Goal: Transaction & Acquisition: Book appointment/travel/reservation

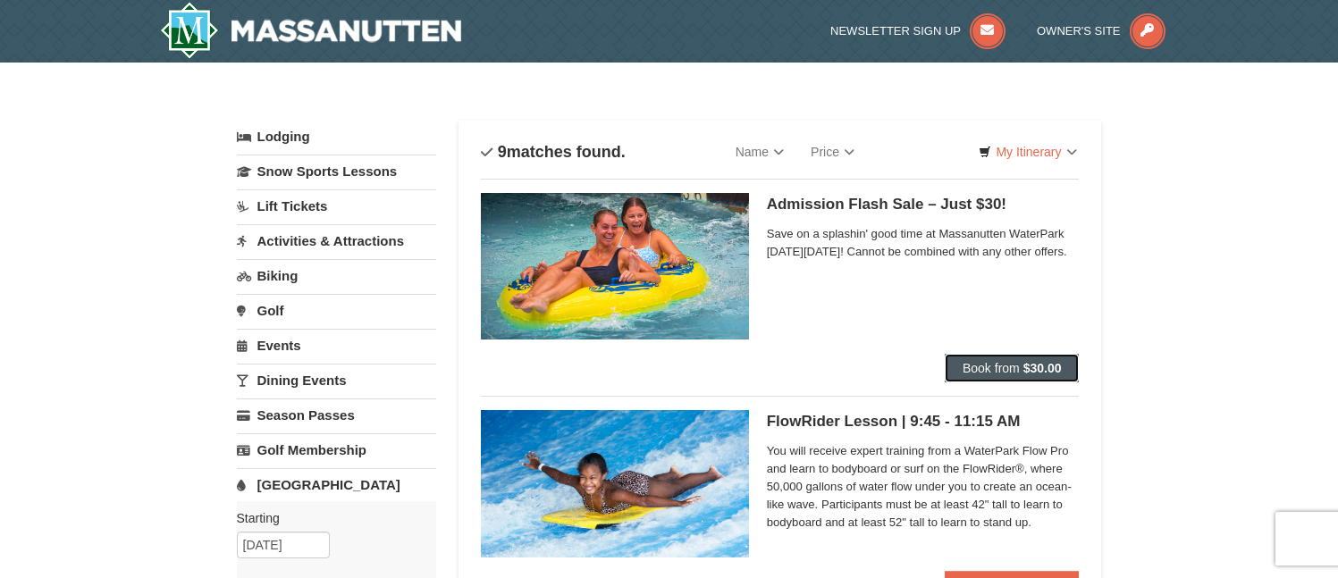
click at [1005, 360] on button "Book from $30.00" at bounding box center [1012, 368] width 135 height 29
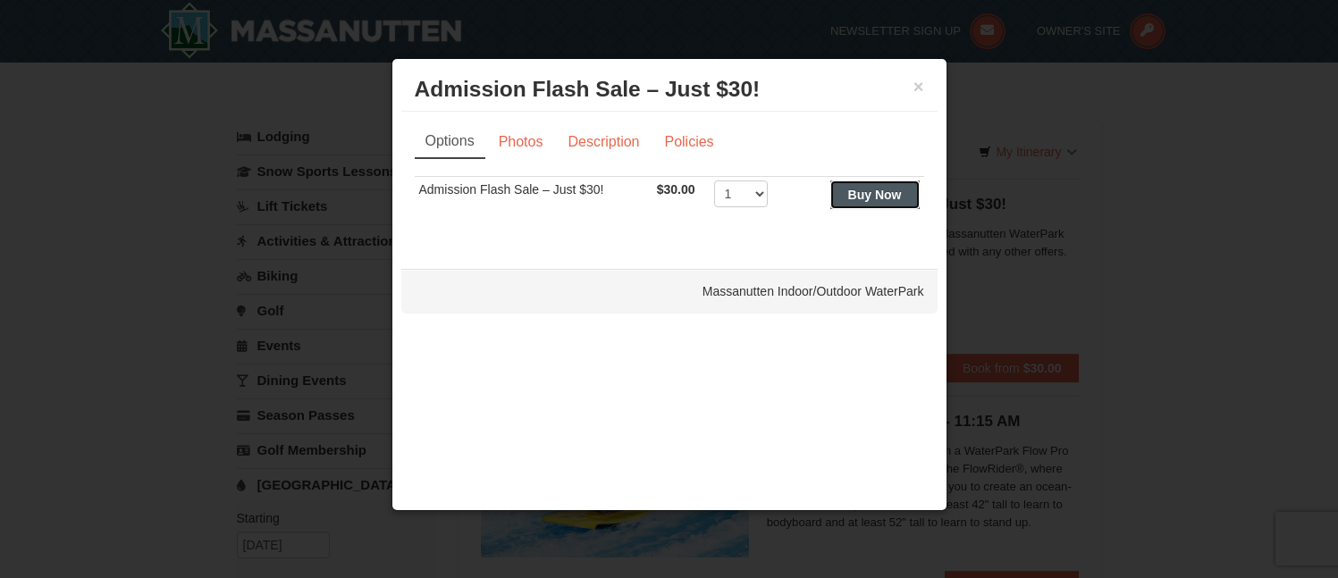
click at [869, 190] on strong "Buy Now" at bounding box center [875, 195] width 54 height 14
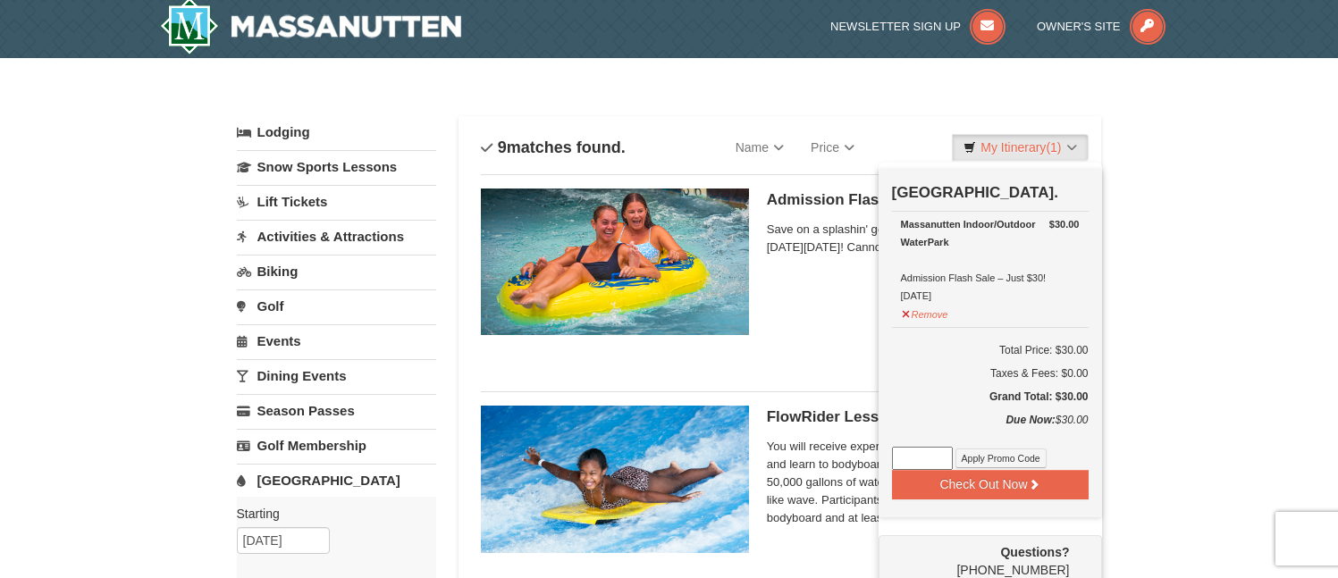
scroll to position [5, 0]
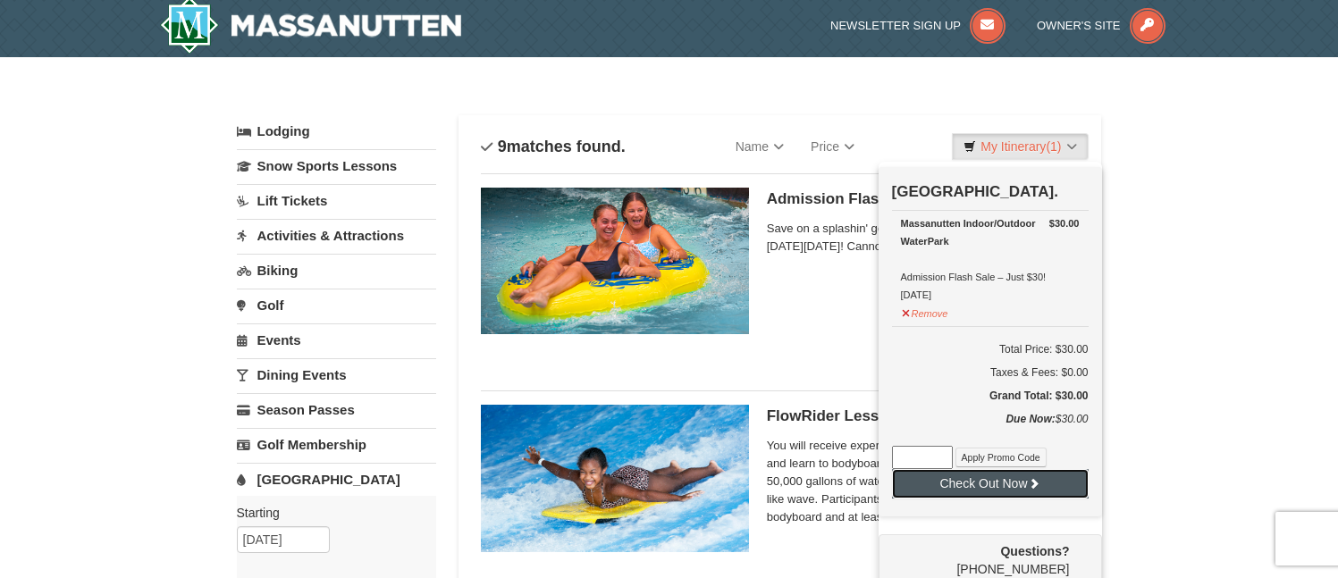
click at [961, 492] on button "Check Out Now" at bounding box center [990, 483] width 197 height 29
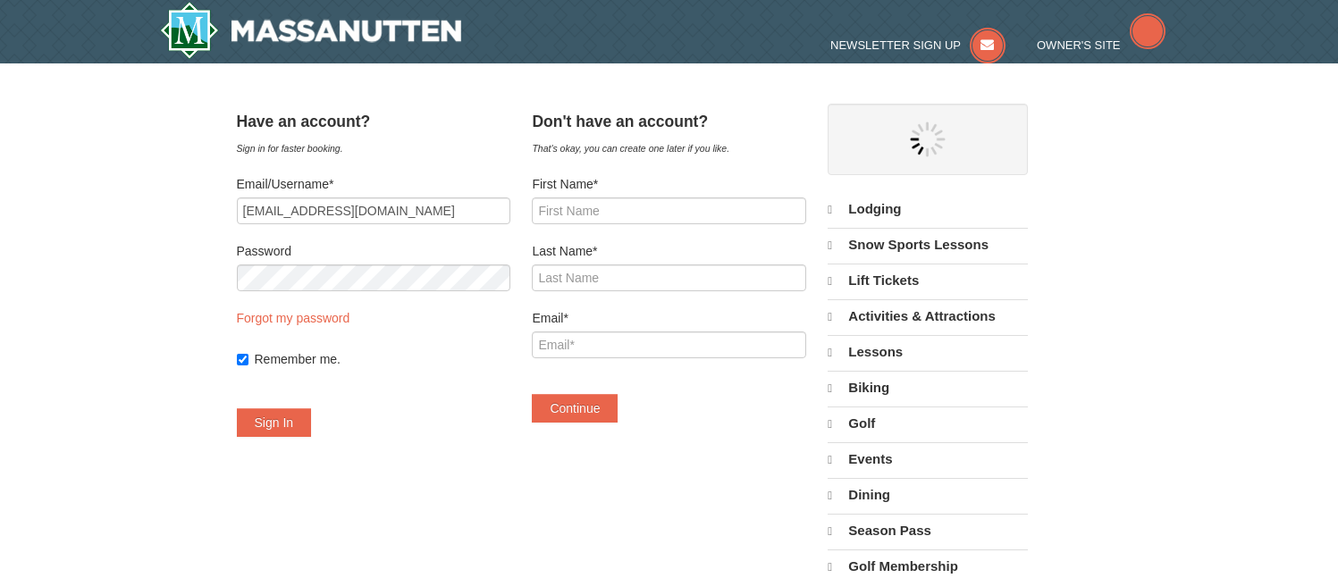
select select "9"
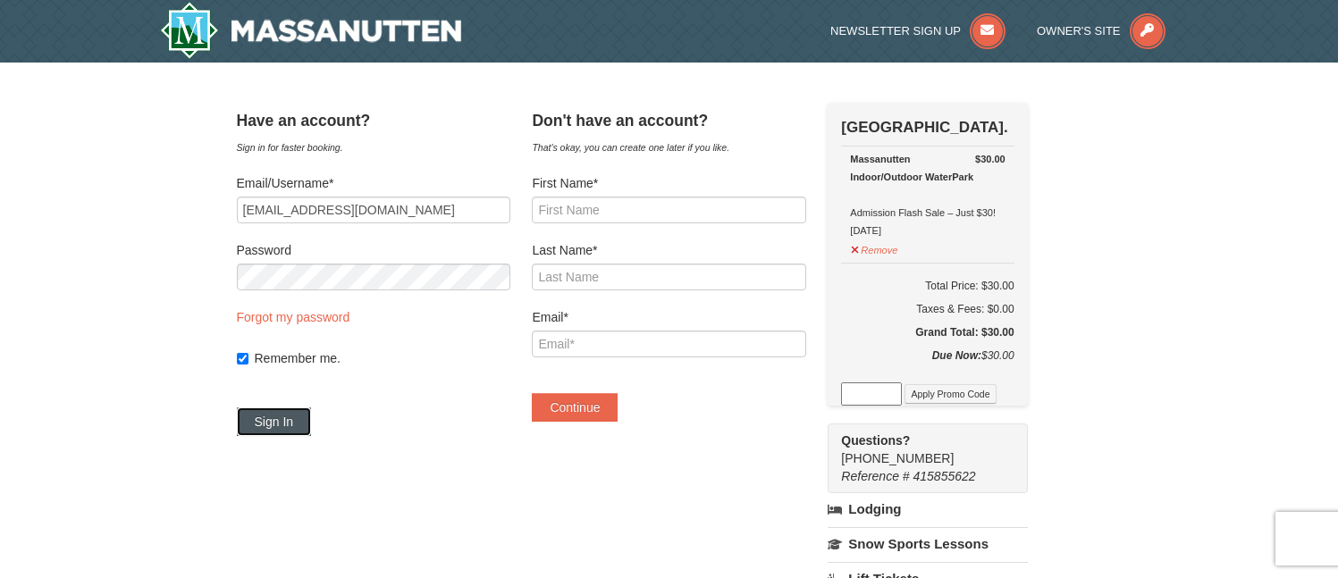
click at [295, 418] on button "Sign In" at bounding box center [274, 422] width 75 height 29
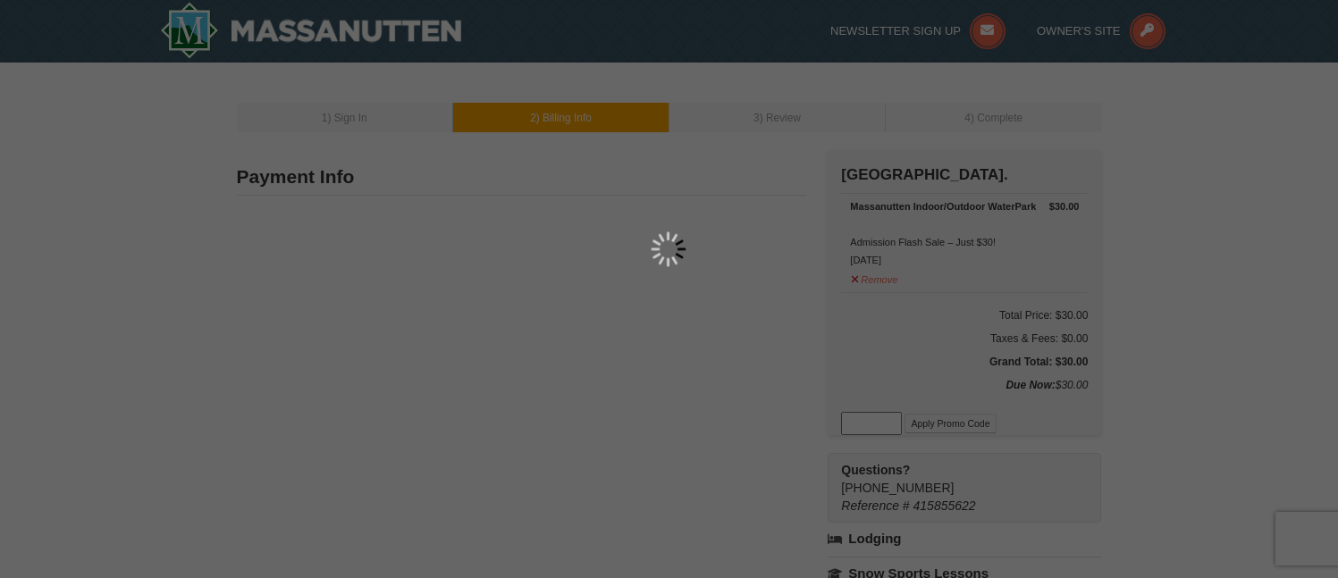
type input "2175 reserve circle"
type input "Harrisonburg"
type input "22801"
type input "904"
type input "930"
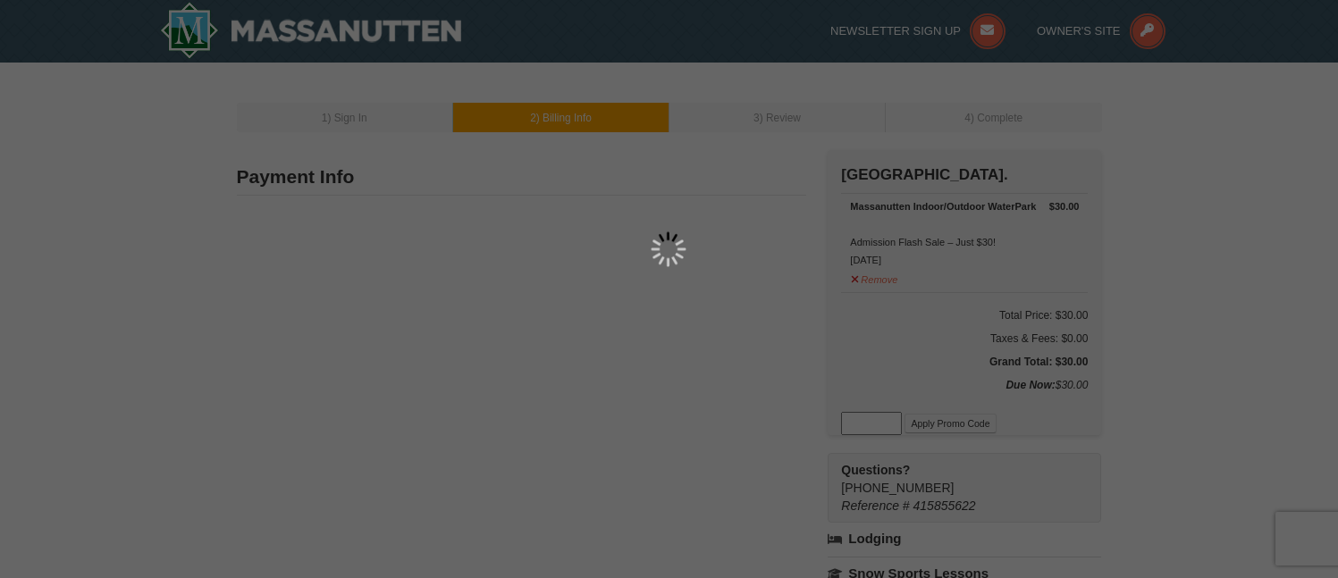
type input "0278"
type input "Brinacoleman@gmail.com"
select select "VA"
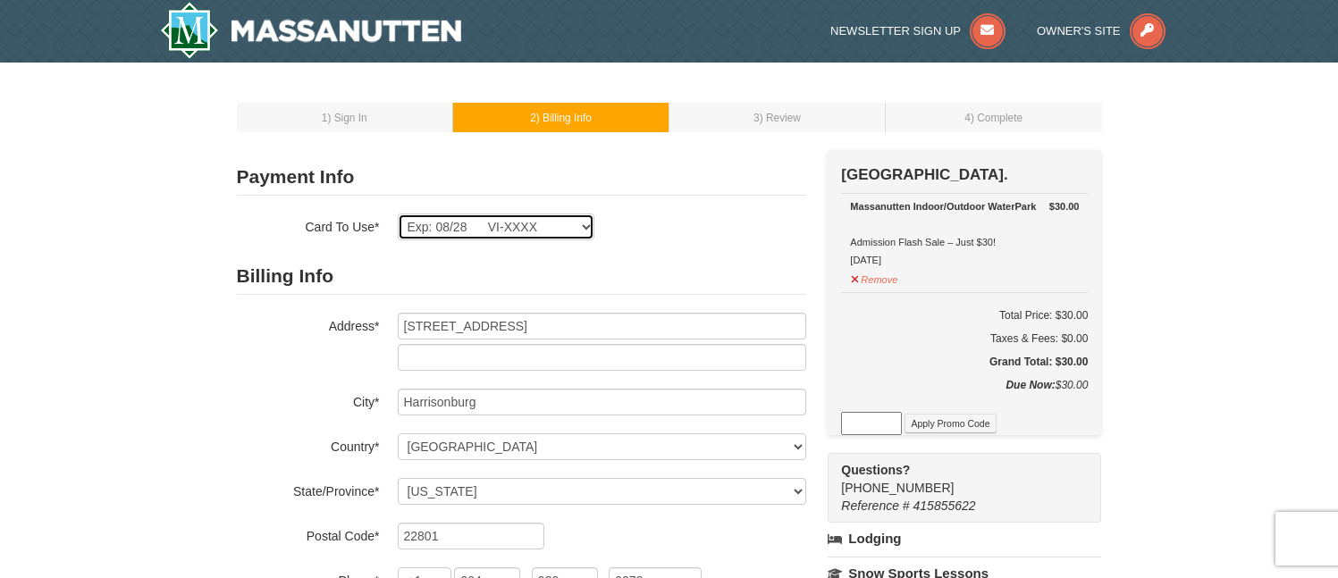
click at [584, 227] on select "Exp: 08/28 VI-XXXX New Card" at bounding box center [496, 227] width 197 height 27
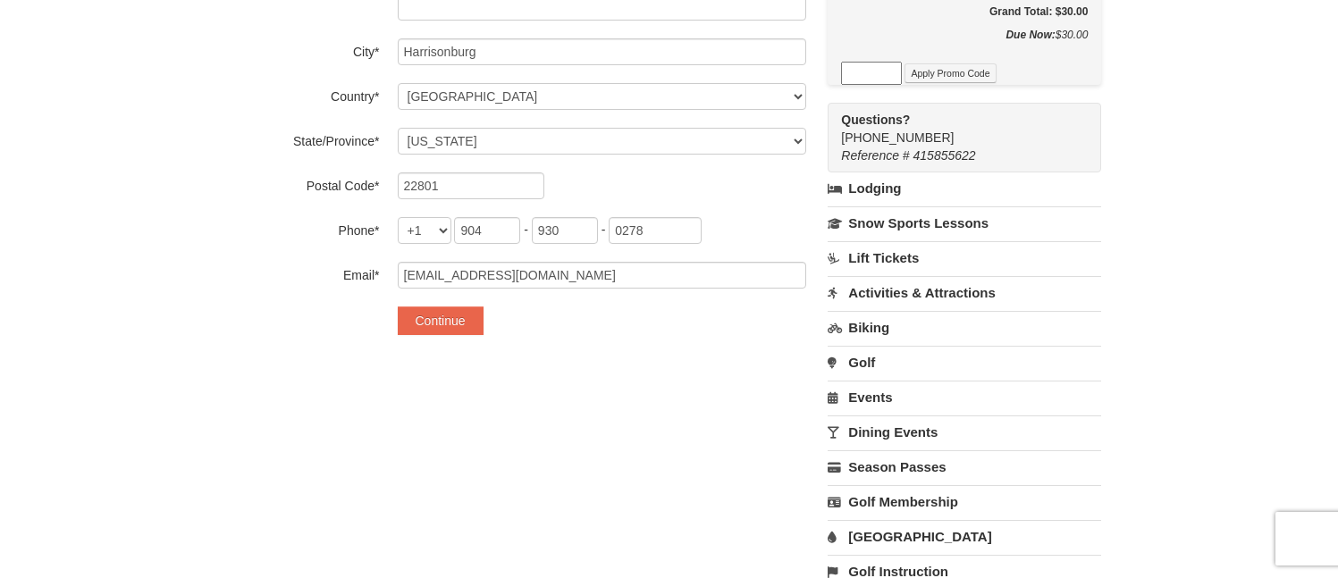
scroll to position [358, 0]
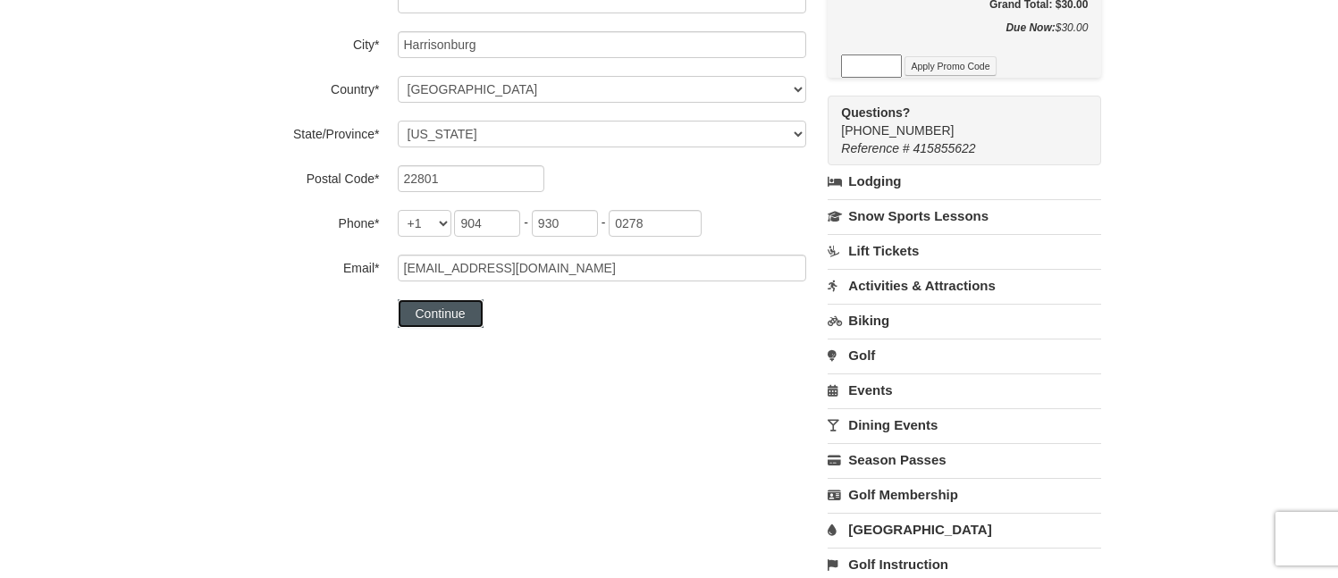
click at [453, 310] on button "Continue" at bounding box center [441, 313] width 86 height 29
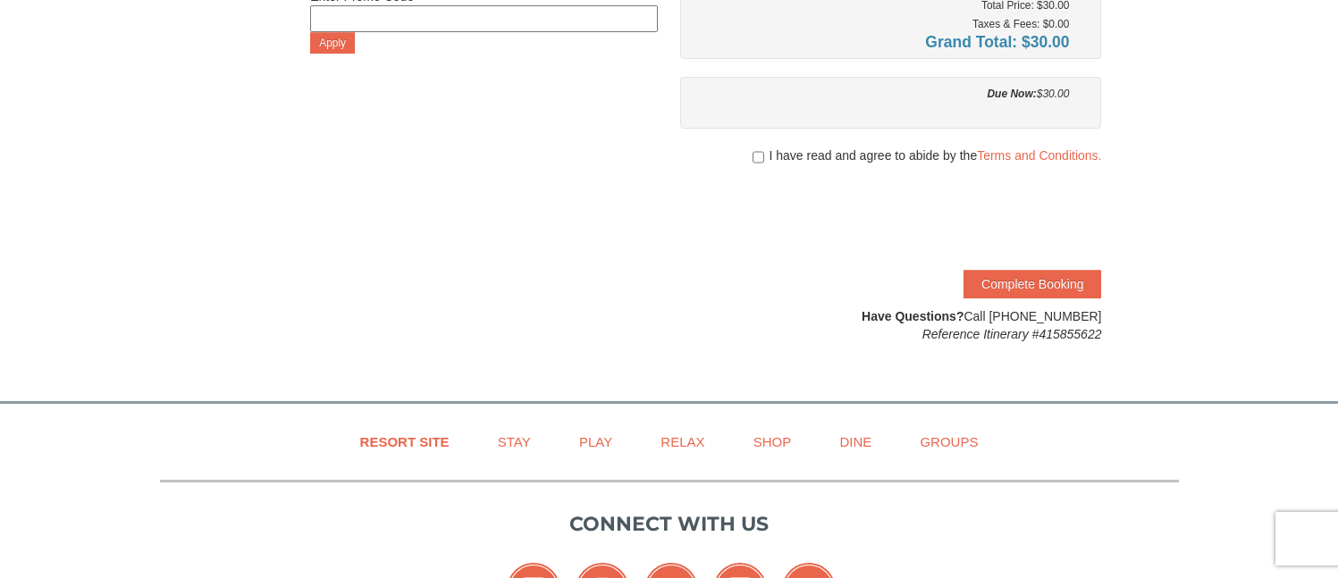
scroll to position [358, 0]
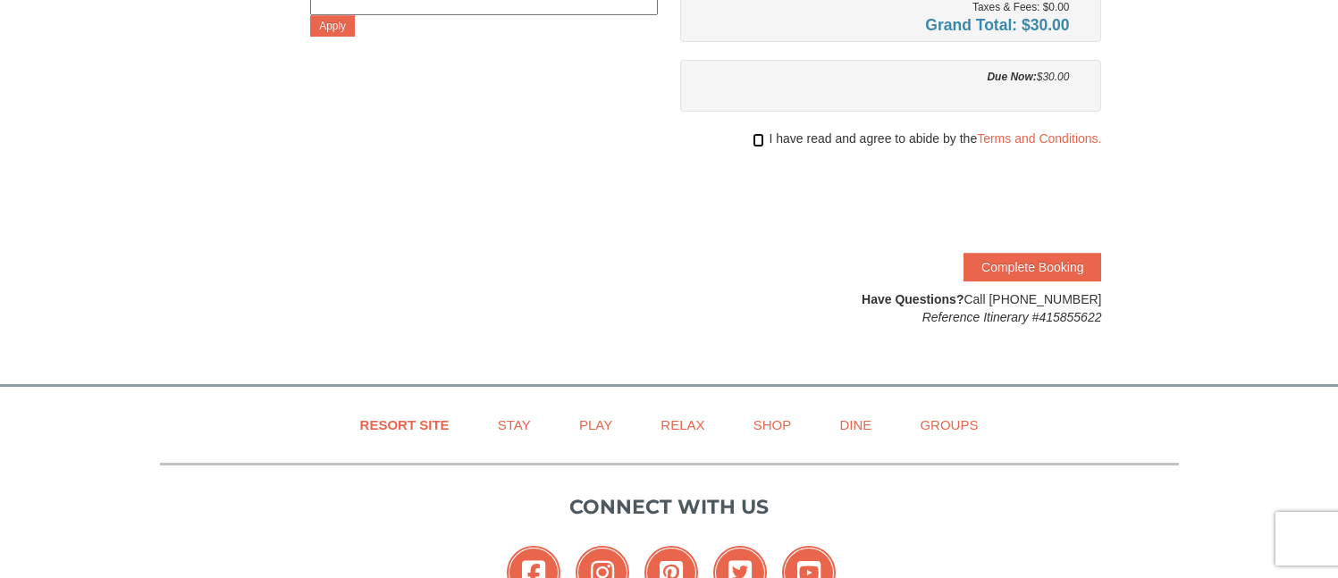
click at [753, 136] on input "checkbox" at bounding box center [759, 140] width 12 height 14
checkbox input "true"
click at [1008, 270] on button "Complete Booking" at bounding box center [1032, 267] width 138 height 29
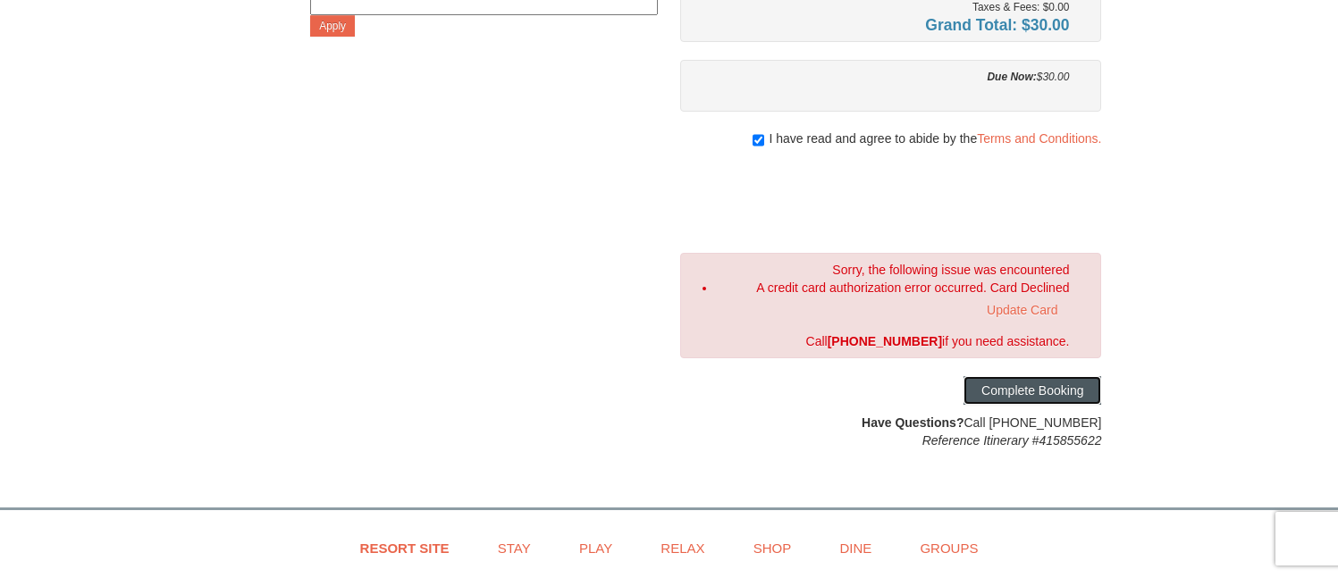
click at [1049, 389] on button "Complete Booking" at bounding box center [1032, 390] width 138 height 29
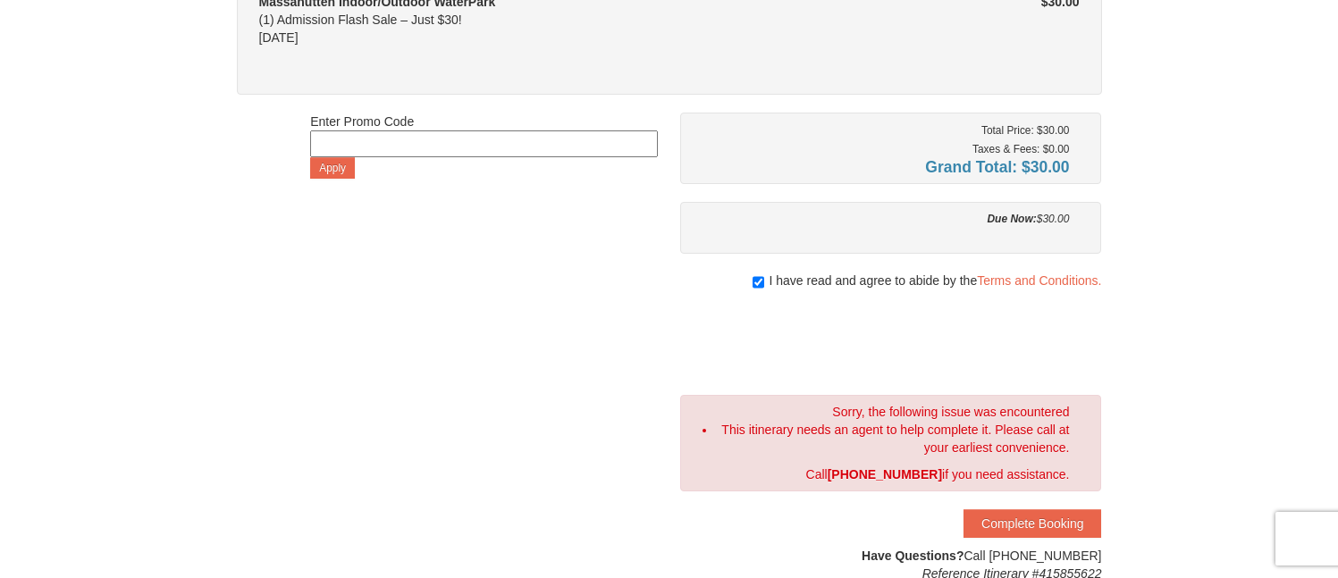
scroll to position [0, 0]
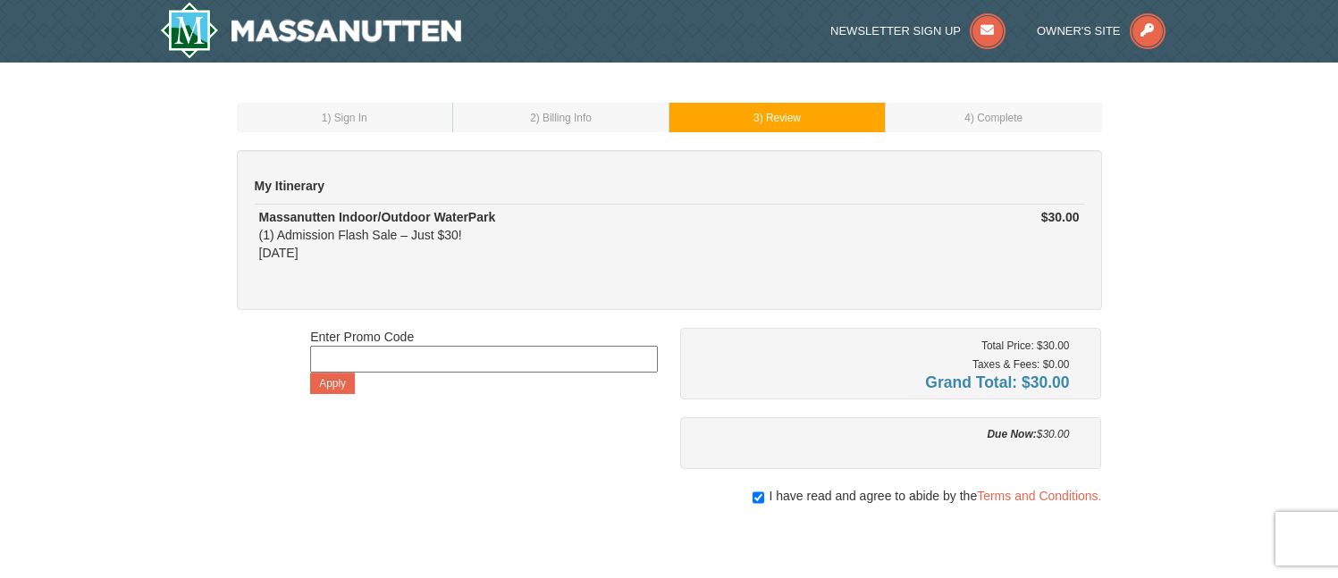
drag, startPoint x: 1088, startPoint y: 441, endPoint x: 519, endPoint y: 416, distance: 569.0
click at [519, 416] on div "Enter Promo Code Apply Total Price: $30.00 Taxes & Fees: $0.00 Grand Total: $30…" at bounding box center [669, 563] width 865 height 470
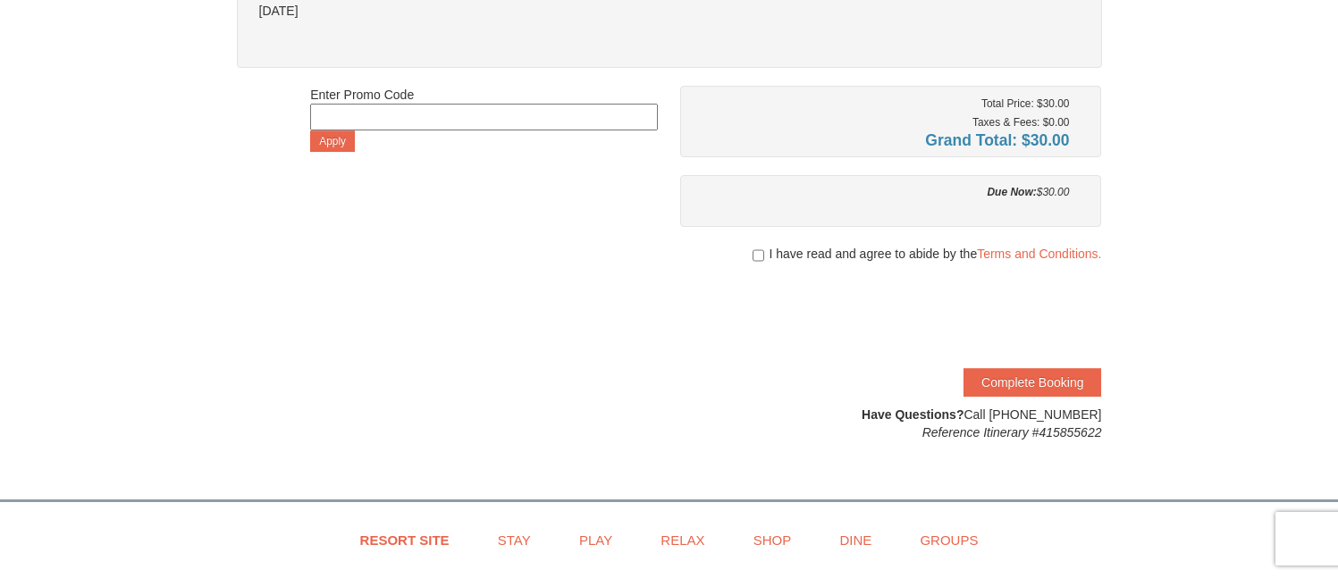
scroll to position [268, 0]
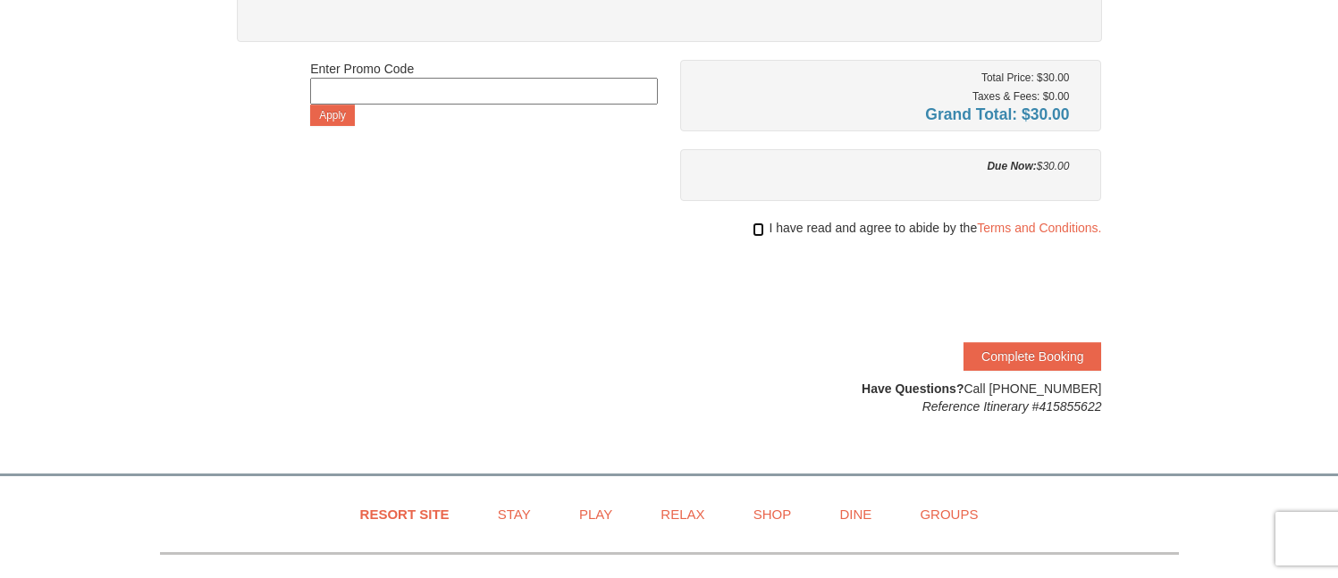
click at [754, 230] on input "checkbox" at bounding box center [759, 230] width 12 height 14
checkbox input "true"
click at [1041, 362] on button "Complete Booking" at bounding box center [1032, 356] width 138 height 29
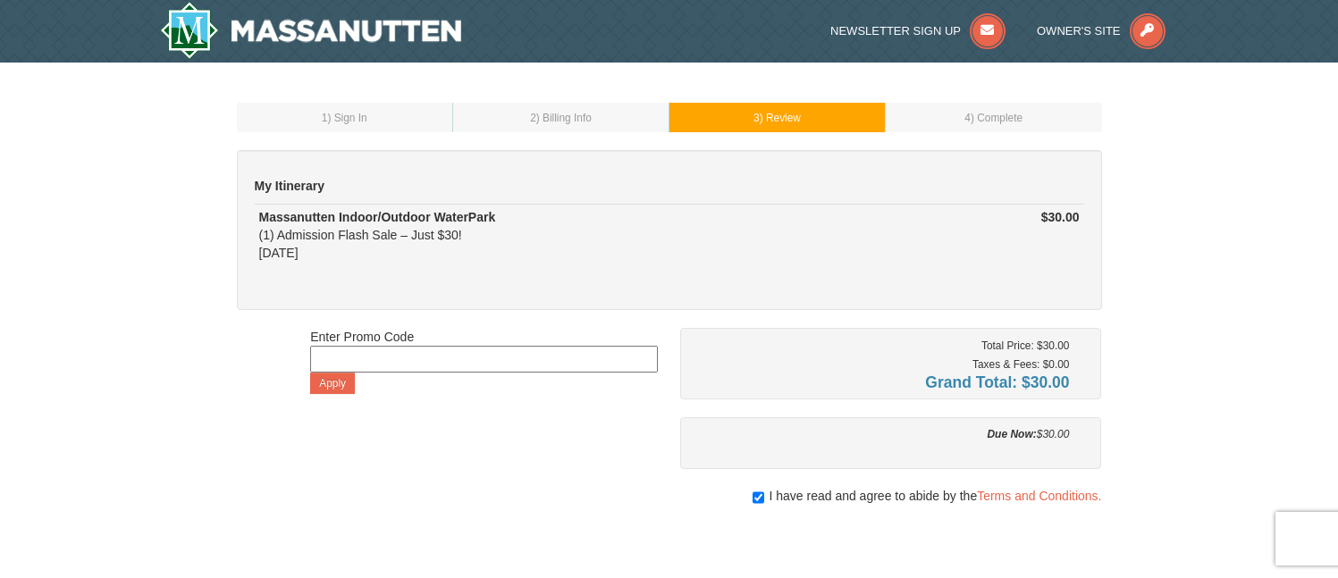
scroll to position [179, 0]
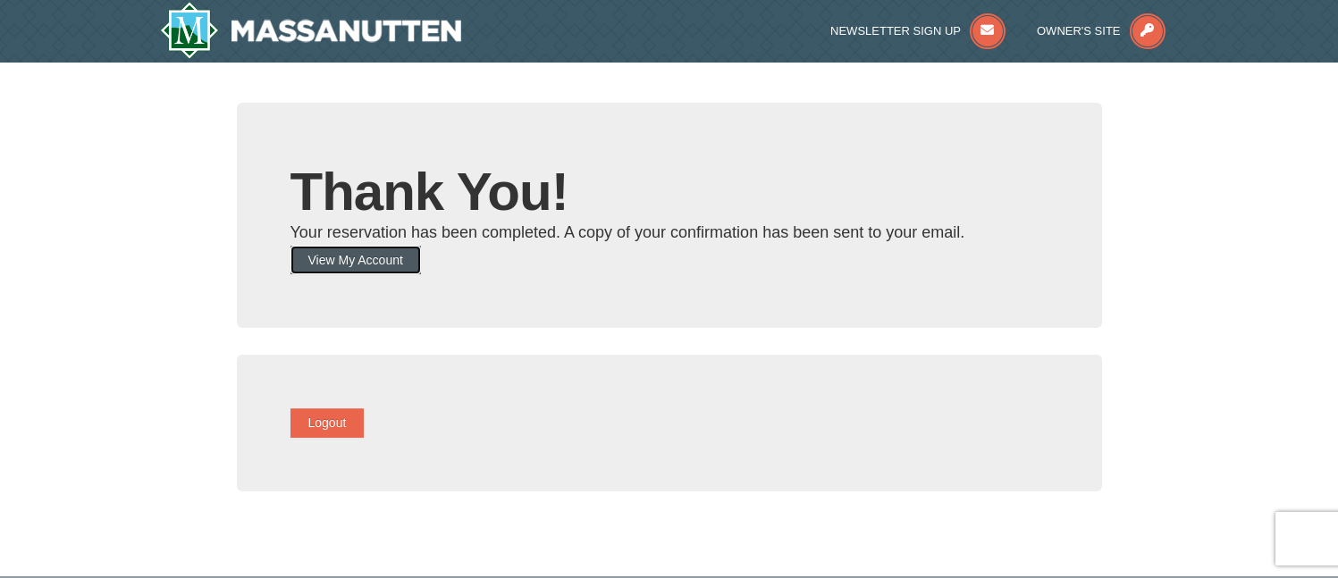
click at [417, 256] on button "View My Account" at bounding box center [355, 260] width 130 height 29
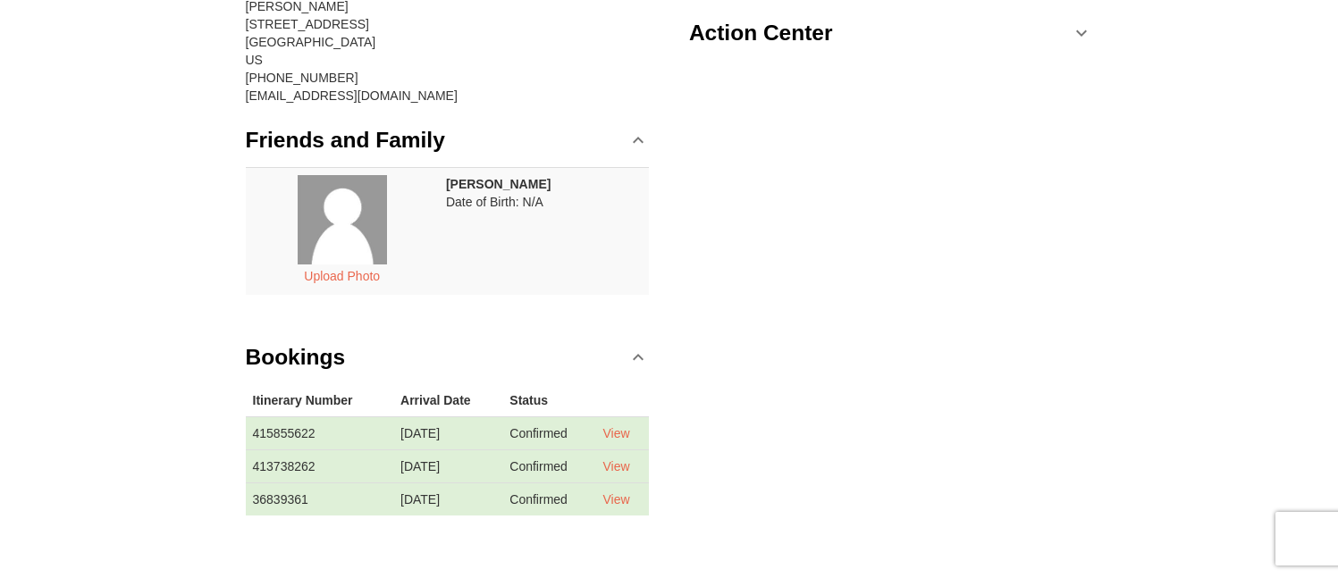
scroll to position [358, 0]
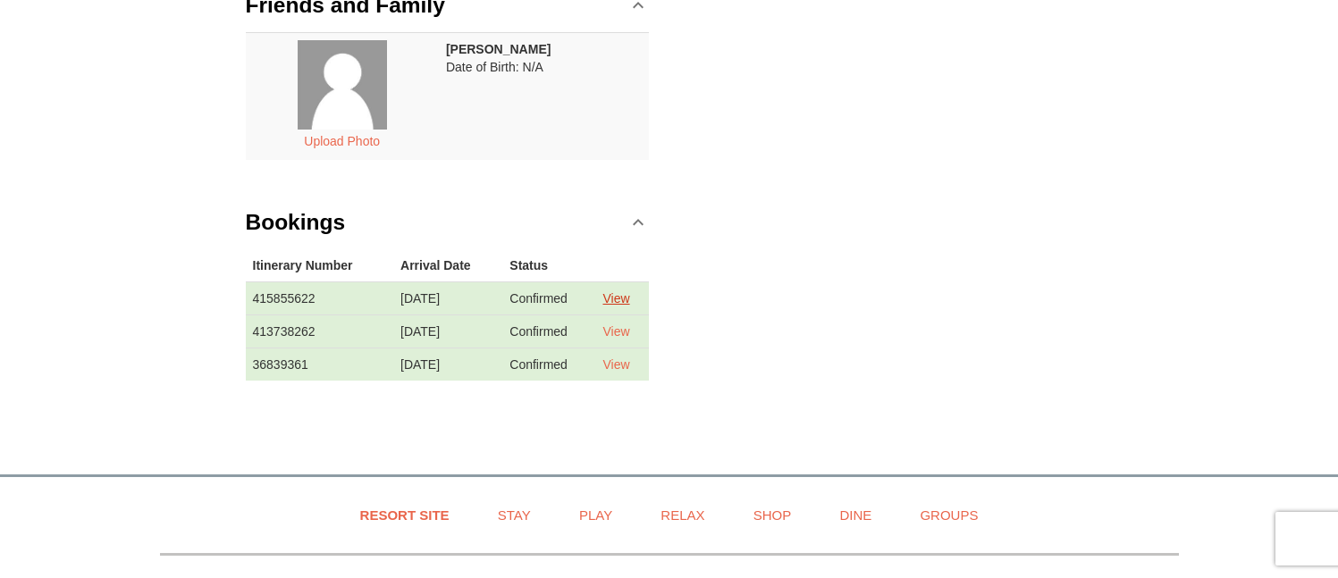
click at [618, 297] on link "View" at bounding box center [615, 298] width 27 height 14
